Goal: Transaction & Acquisition: Purchase product/service

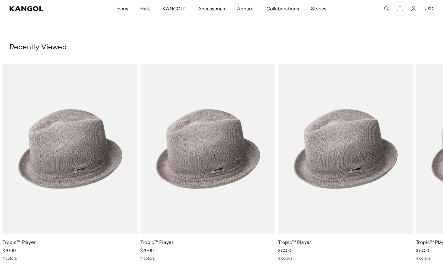
scroll to position [0, 122]
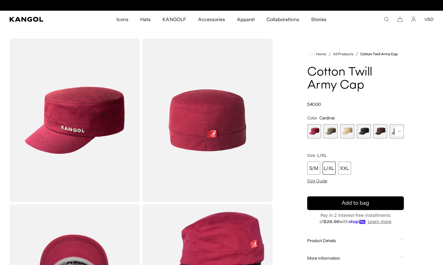
scroll to position [0, 122]
